Goal: Task Accomplishment & Management: Complete application form

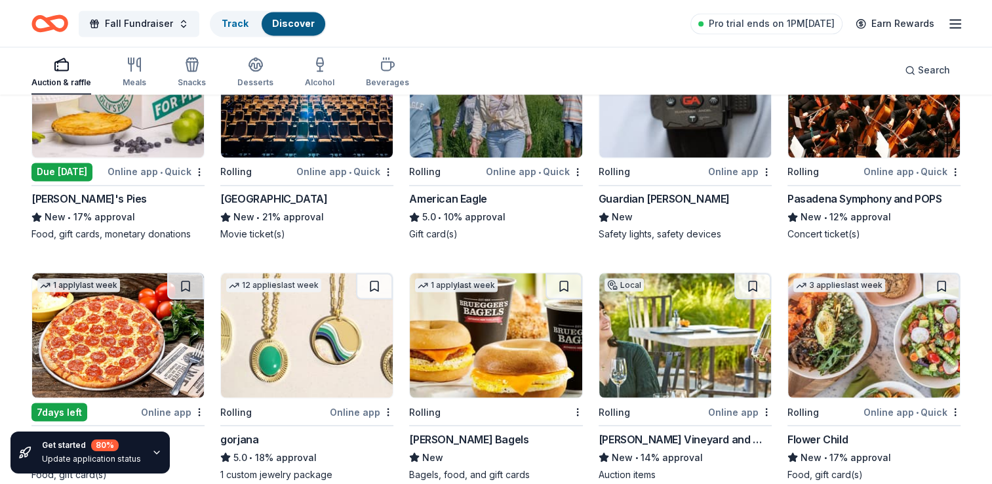
scroll to position [2208, 0]
click at [960, 22] on icon "button" at bounding box center [955, 24] width 16 height 16
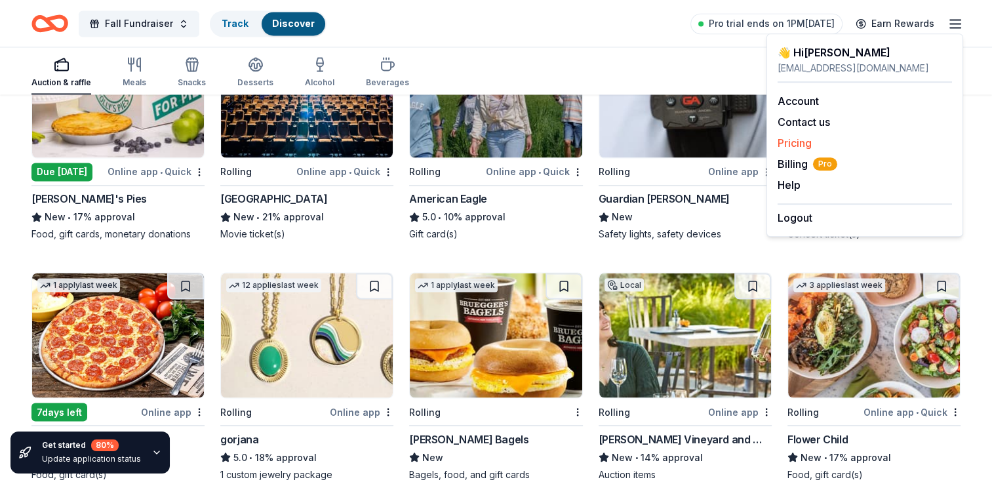
click at [793, 148] on link "Pricing" at bounding box center [795, 142] width 34 height 13
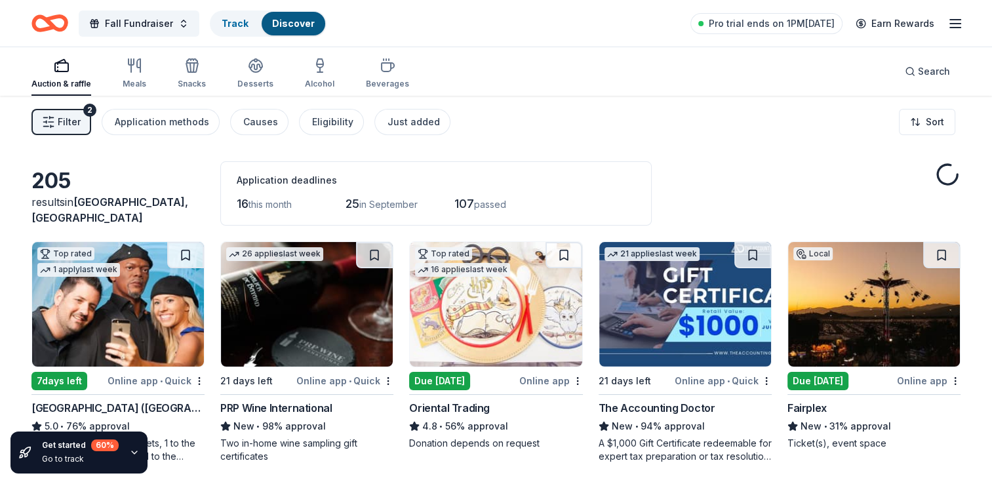
scroll to position [2208, 0]
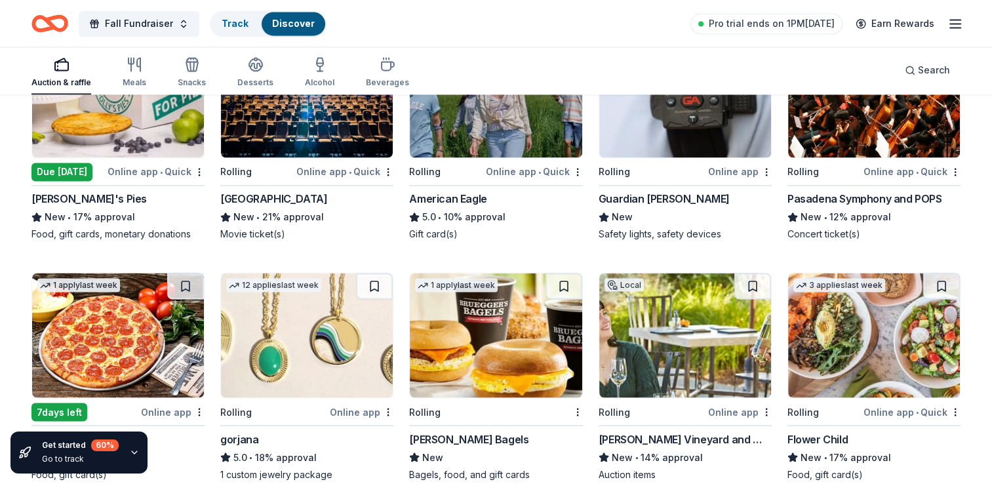
click at [954, 26] on icon "button" at bounding box center [955, 24] width 16 height 16
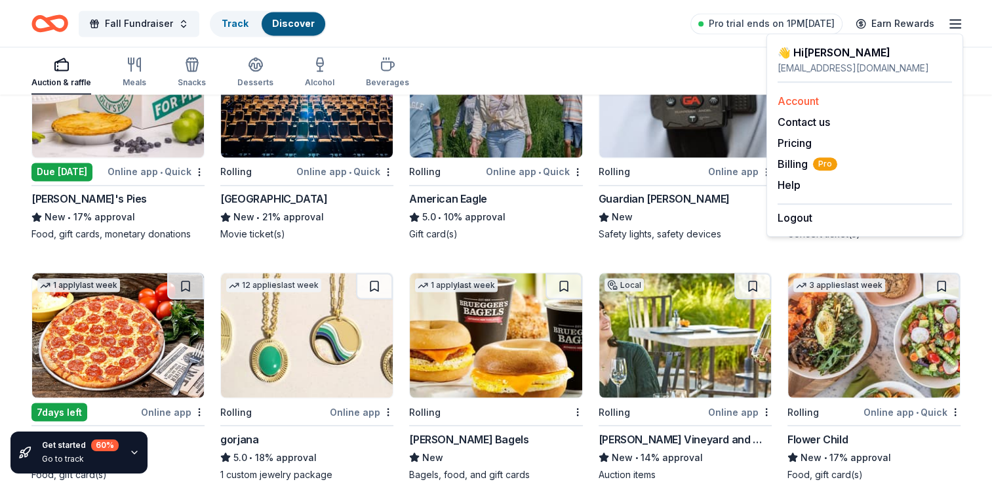
click at [818, 98] on link "Account" at bounding box center [798, 100] width 41 height 13
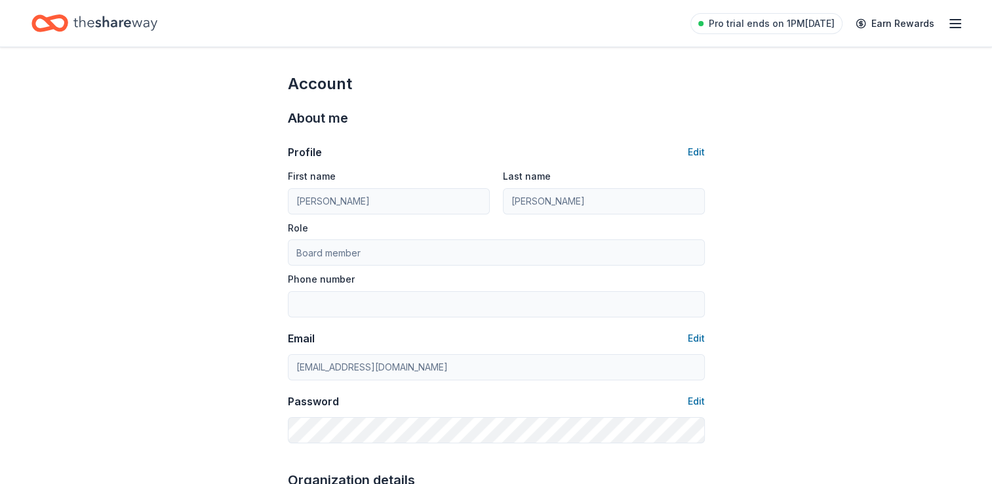
click at [963, 23] on div "Pro trial ends on 1PM[DATE] Earn Rewards" at bounding box center [496, 23] width 992 height 47
click at [953, 24] on line "button" at bounding box center [955, 24] width 10 height 0
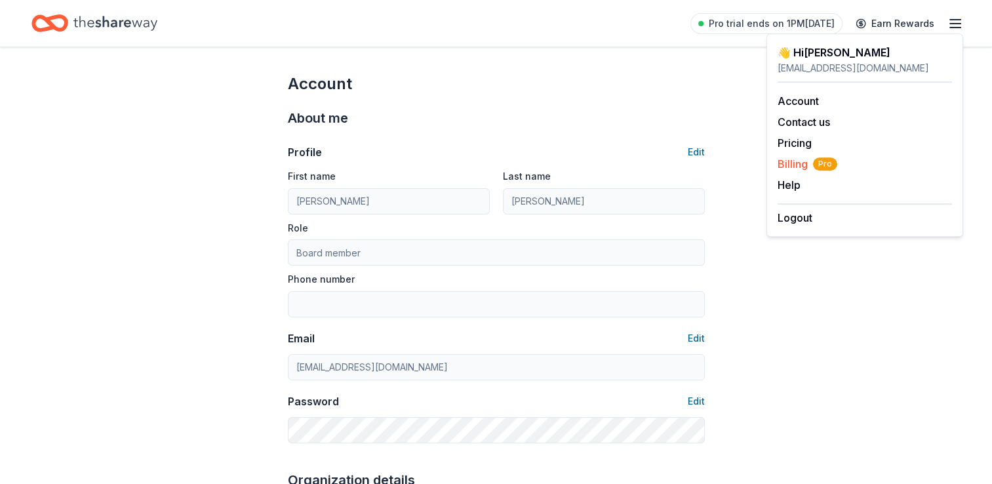
click at [799, 165] on span "Billing Pro" at bounding box center [808, 164] width 60 height 16
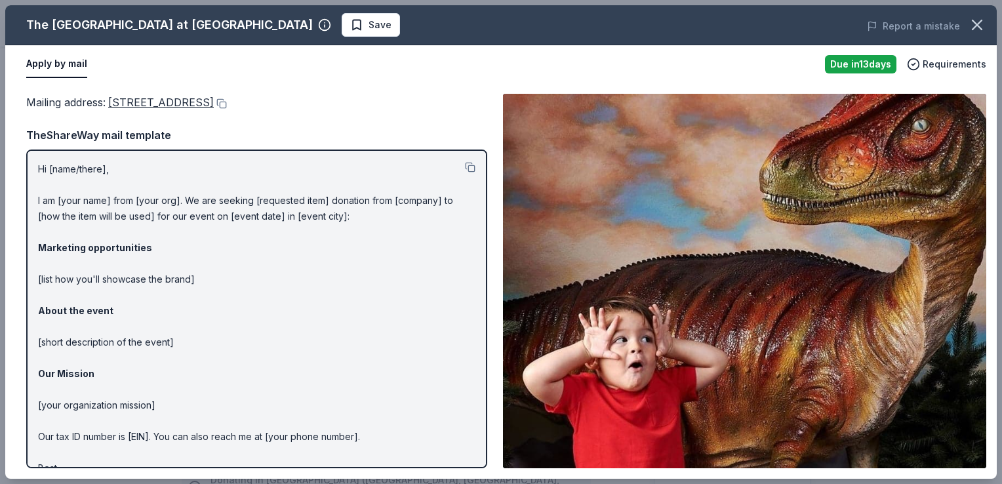
scroll to position [222, 0]
click at [260, 148] on div "TheShareWay mail template Hi [name/there], I am [your name] from [your org]. We…" at bounding box center [256, 298] width 461 height 342
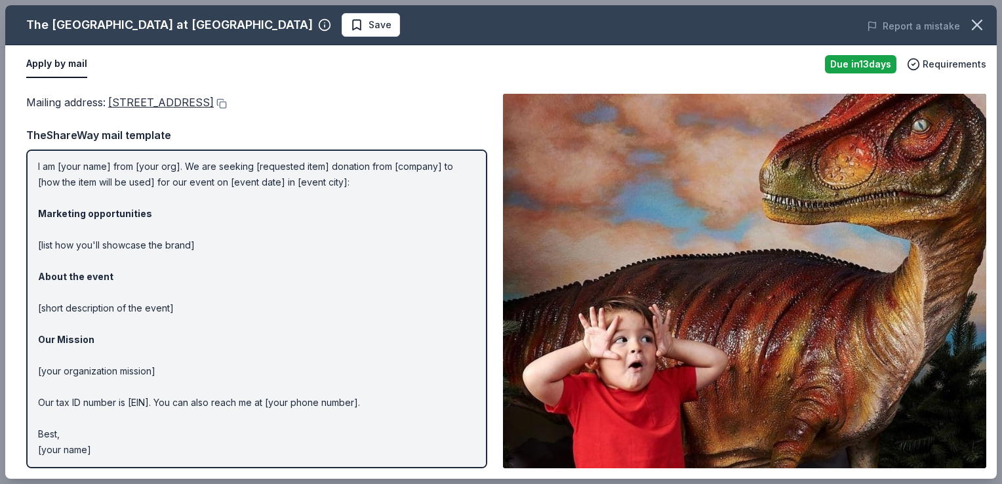
scroll to position [0, 0]
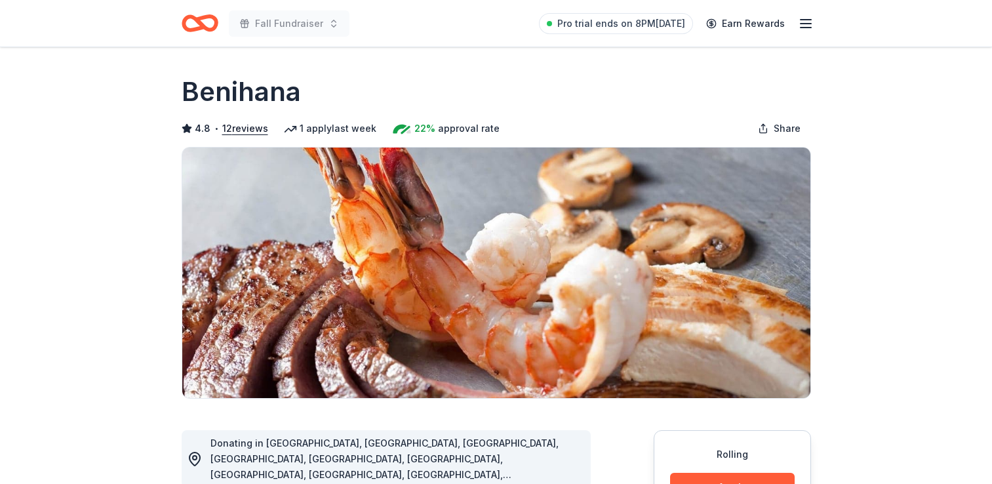
scroll to position [200, 0]
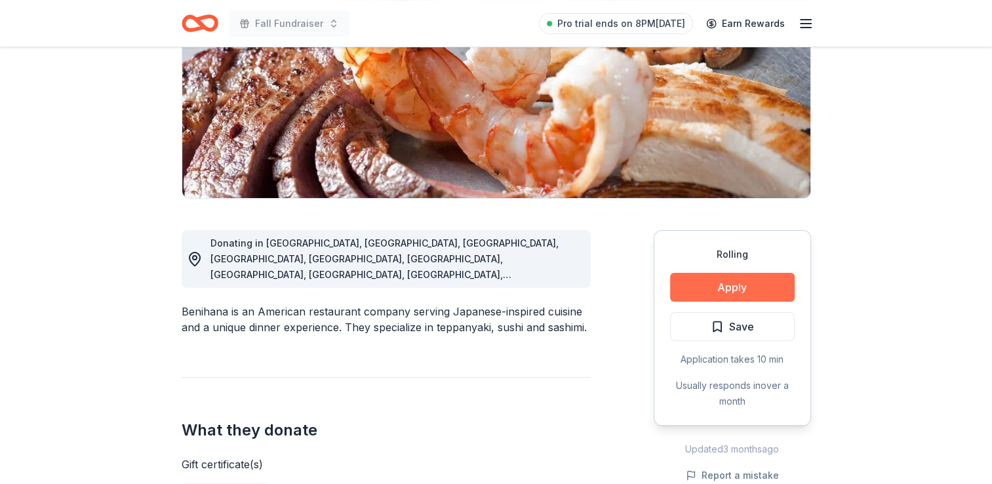
click at [710, 289] on button "Apply" at bounding box center [732, 287] width 125 height 29
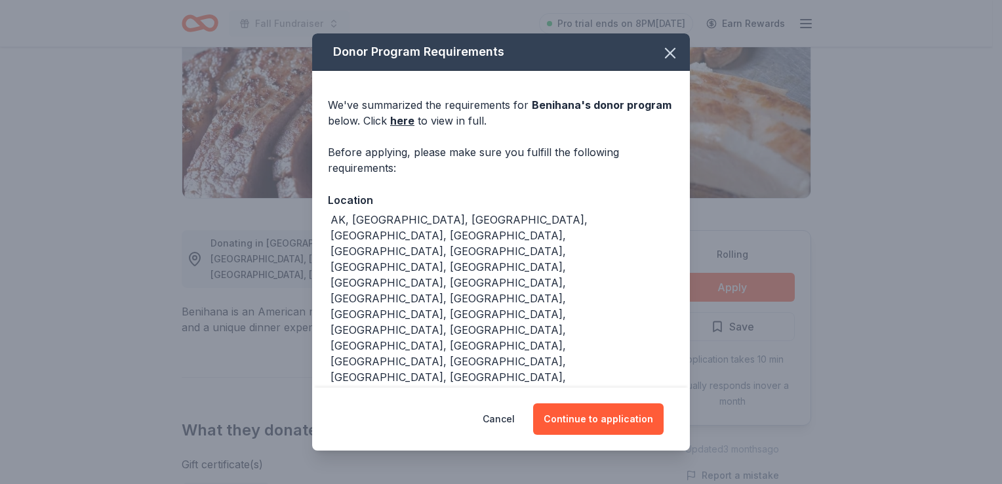
click at [608, 439] on div "Cancel Continue to application" at bounding box center [501, 418] width 378 height 63
click at [609, 434] on button "Continue to application" at bounding box center [598, 418] width 130 height 31
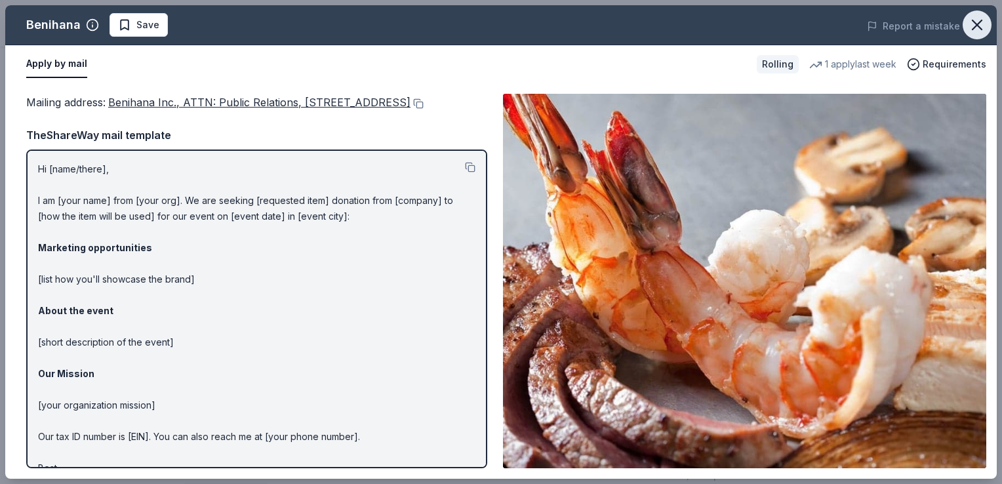
click at [986, 25] on button "button" at bounding box center [976, 24] width 29 height 29
